Goal: Task Accomplishment & Management: Complete application form

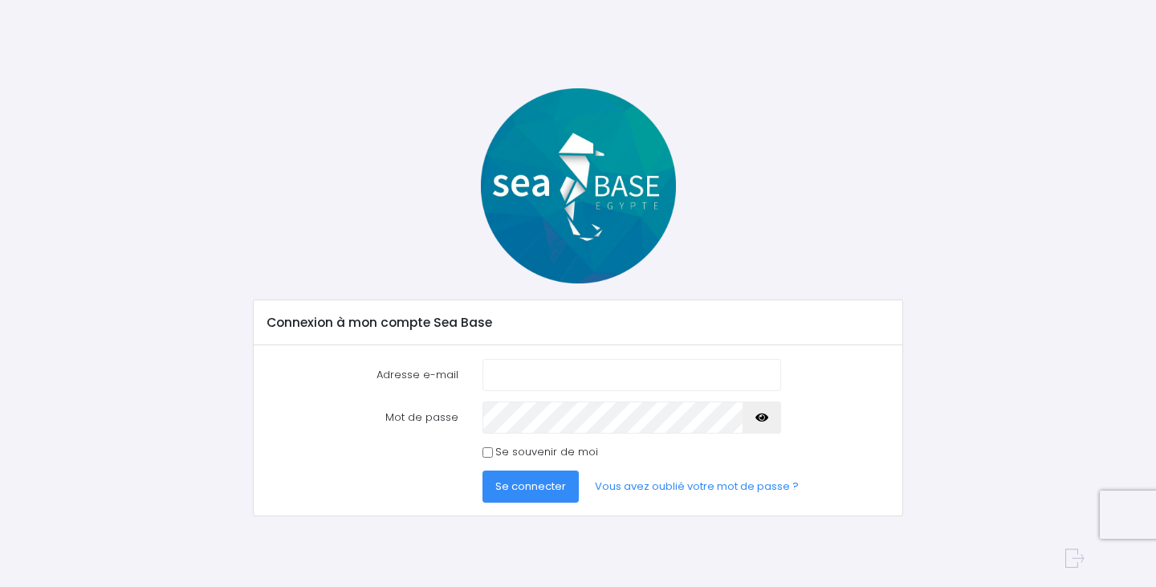
type input "[EMAIL_ADDRESS][DOMAIN_NAME]"
click at [537, 494] on button "Se connecter" at bounding box center [531, 487] width 96 height 32
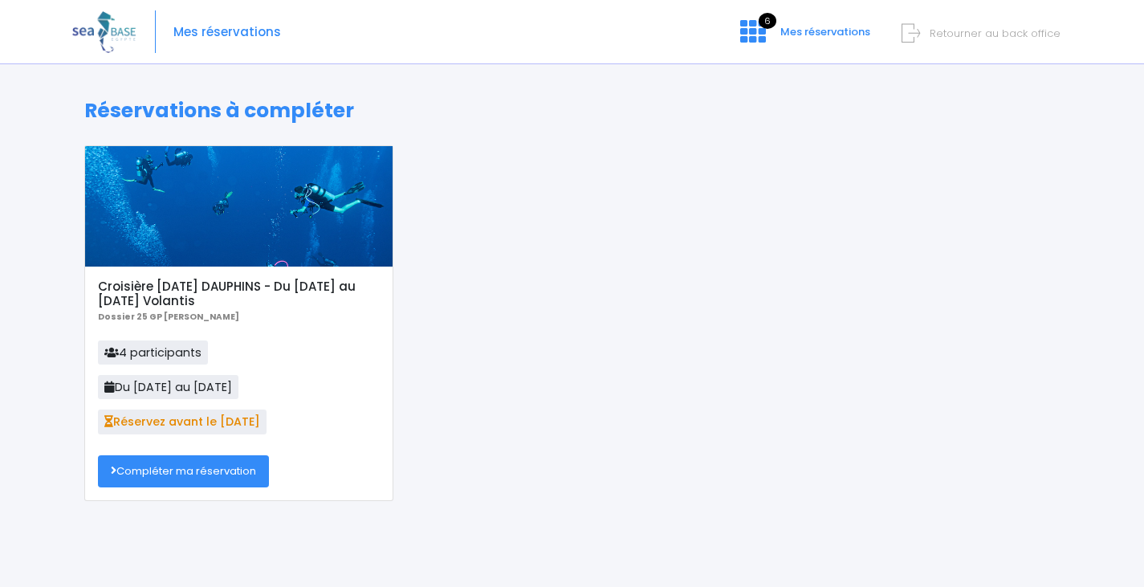
click at [173, 481] on link "Compléter ma réservation" at bounding box center [183, 471] width 171 height 32
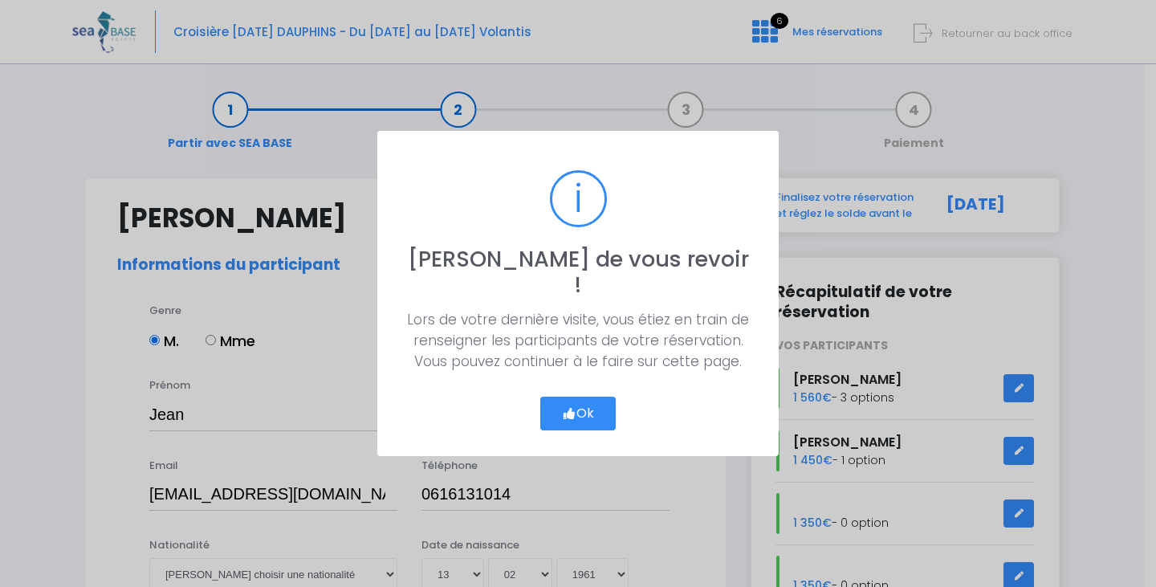
select select "N3"
click at [591, 398] on button "Ok" at bounding box center [577, 414] width 75 height 34
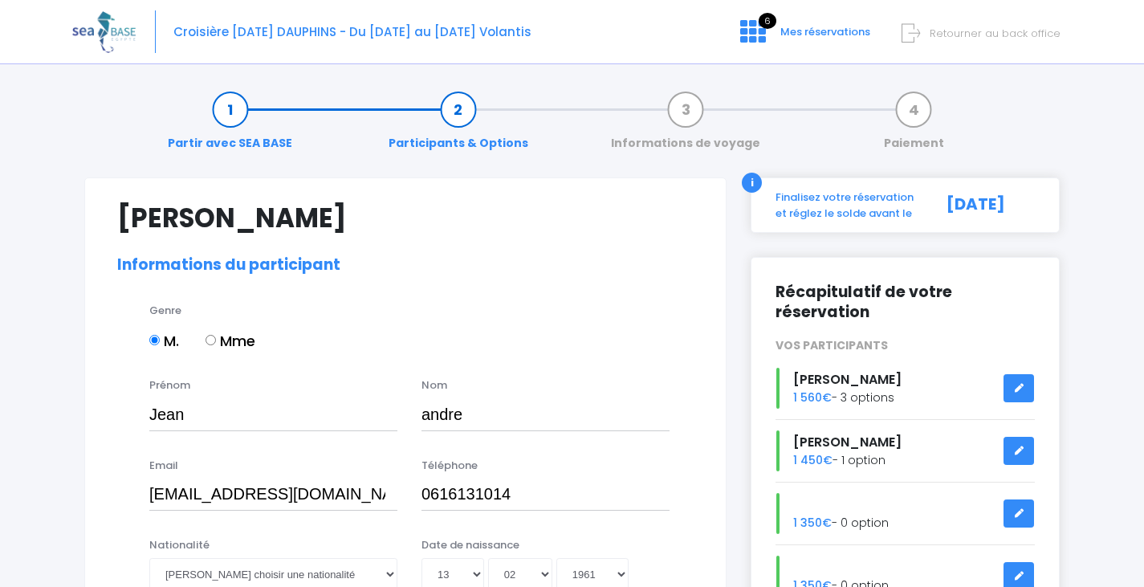
click at [946, 35] on span "Retourner au back office" at bounding box center [995, 33] width 131 height 15
